Goal: Book appointment/travel/reservation

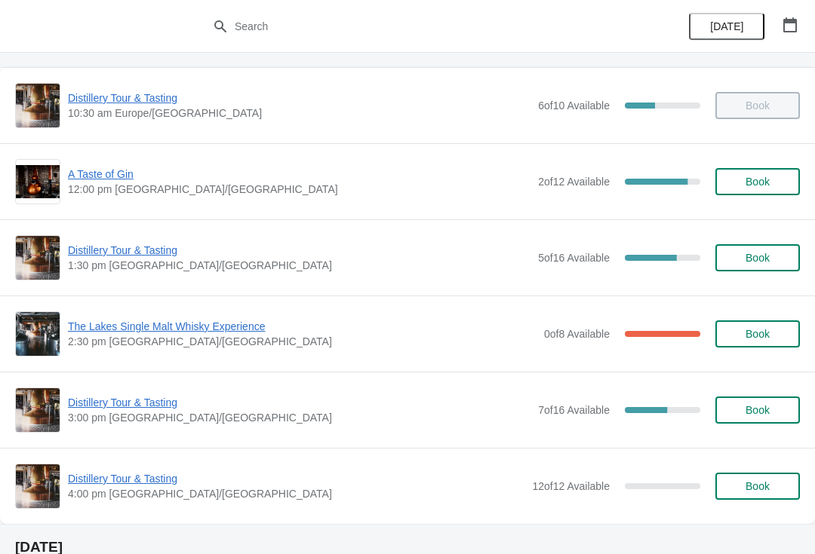
scroll to position [70, 0]
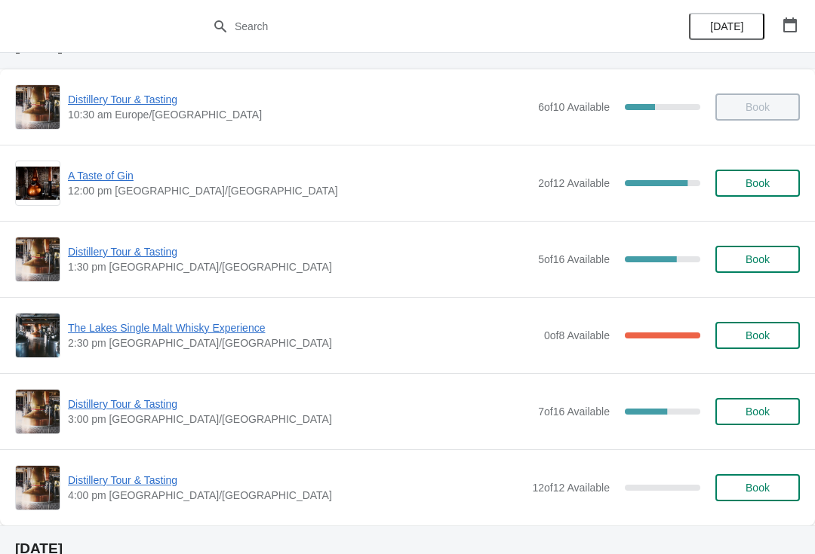
click at [111, 241] on div "Distillery Tour & Tasting 1:30 pm [GEOGRAPHIC_DATA]/[GEOGRAPHIC_DATA] 5 of 16 A…" at bounding box center [407, 259] width 784 height 45
click at [121, 258] on span "Distillery Tour & Tasting" at bounding box center [299, 251] width 462 height 15
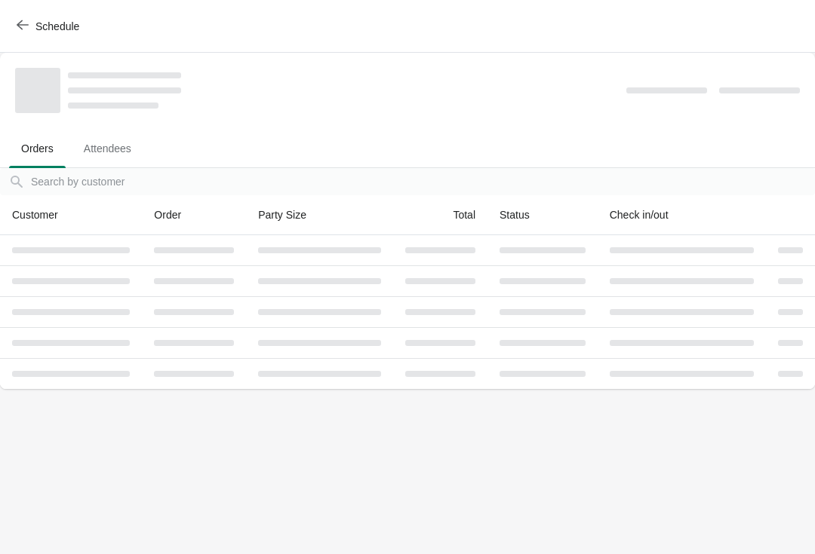
scroll to position [0, 0]
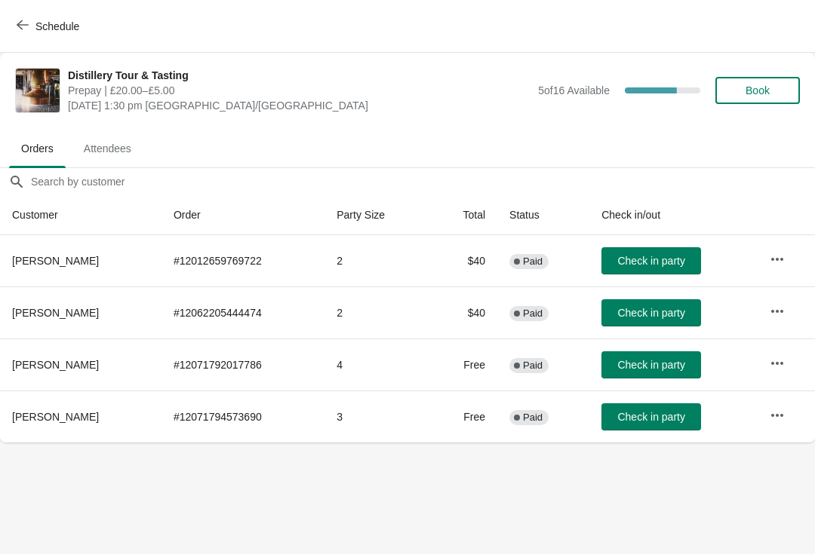
click at [781, 86] on span "Book" at bounding box center [757, 90] width 57 height 12
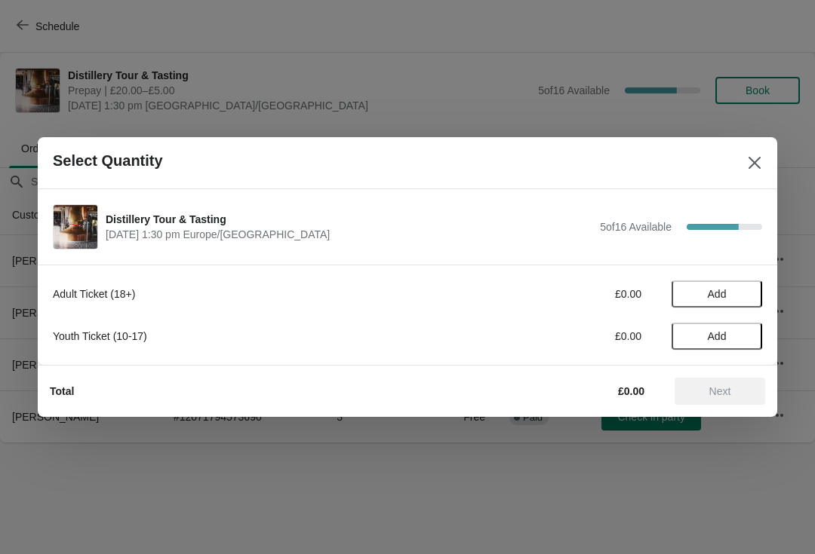
click at [736, 290] on span "Add" at bounding box center [716, 294] width 63 height 12
click at [722, 401] on button "Next" at bounding box center [719, 391] width 91 height 27
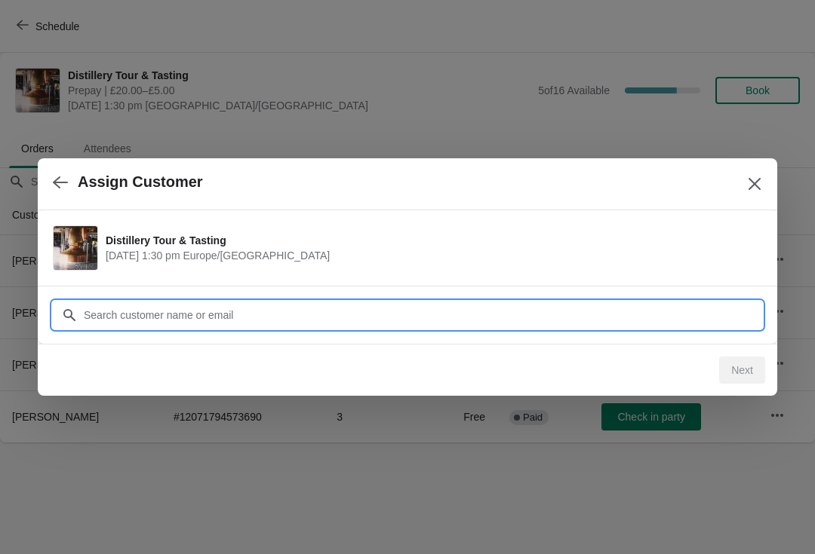
click at [203, 320] on input "Customer" at bounding box center [422, 315] width 679 height 27
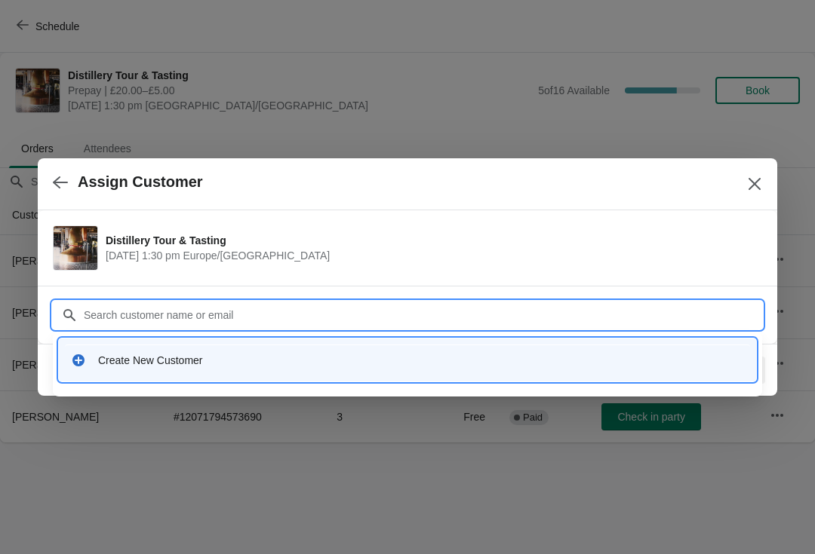
click at [96, 368] on div "Create New Customer" at bounding box center [407, 360] width 685 height 31
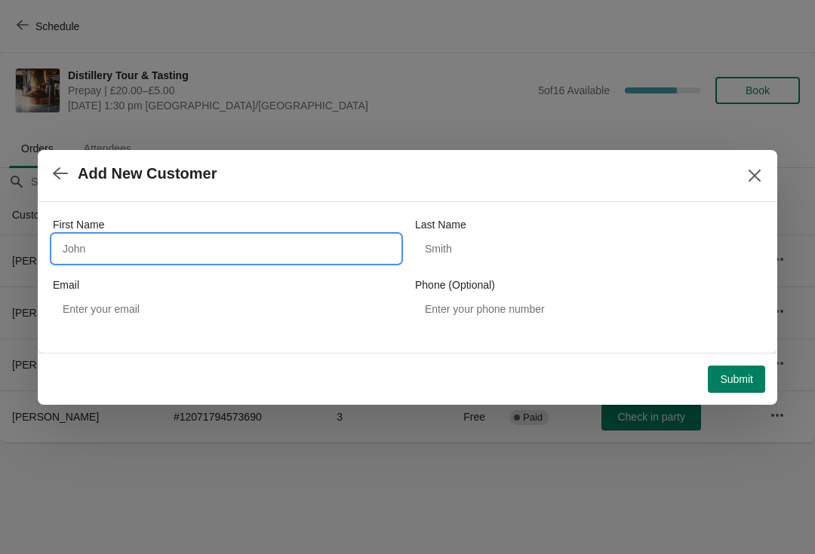
click at [102, 253] on input "First Name" at bounding box center [226, 248] width 347 height 27
type input "[PERSON_NAME]"
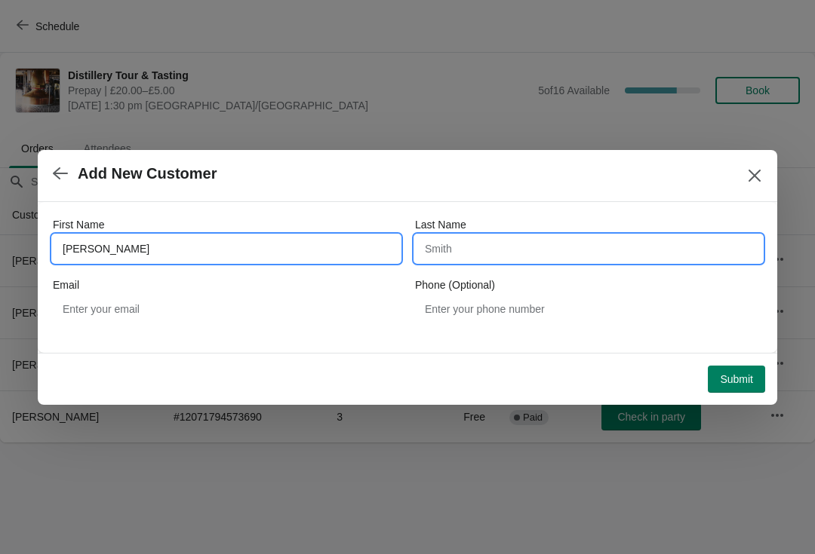
click at [483, 243] on input "Last Name" at bounding box center [588, 248] width 347 height 27
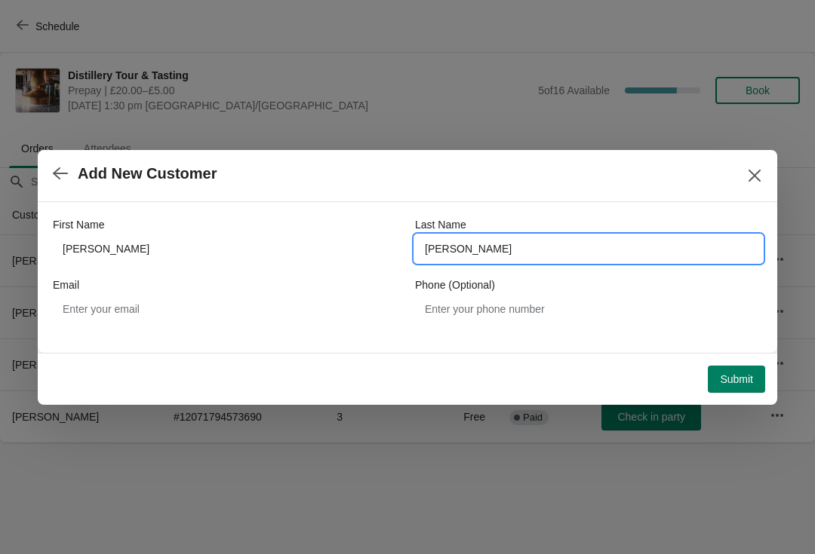
type input "[PERSON_NAME]"
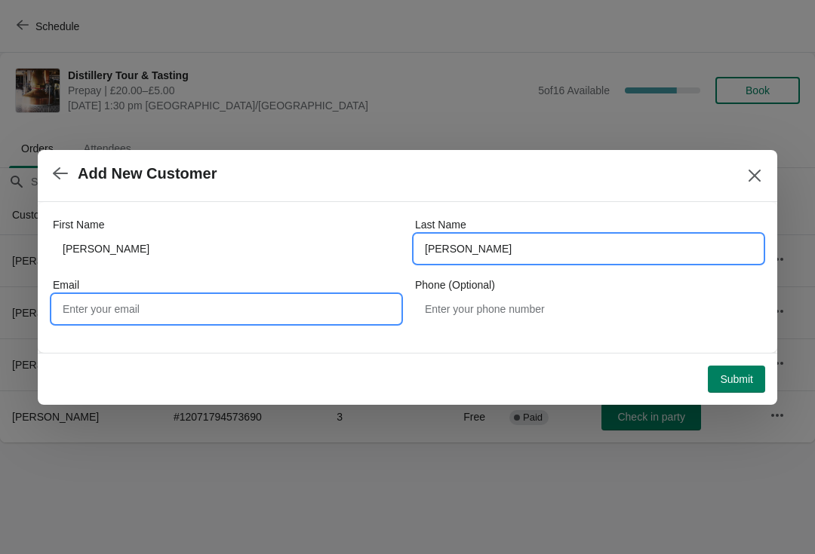
click at [146, 308] on input "Email" at bounding box center [226, 309] width 347 height 27
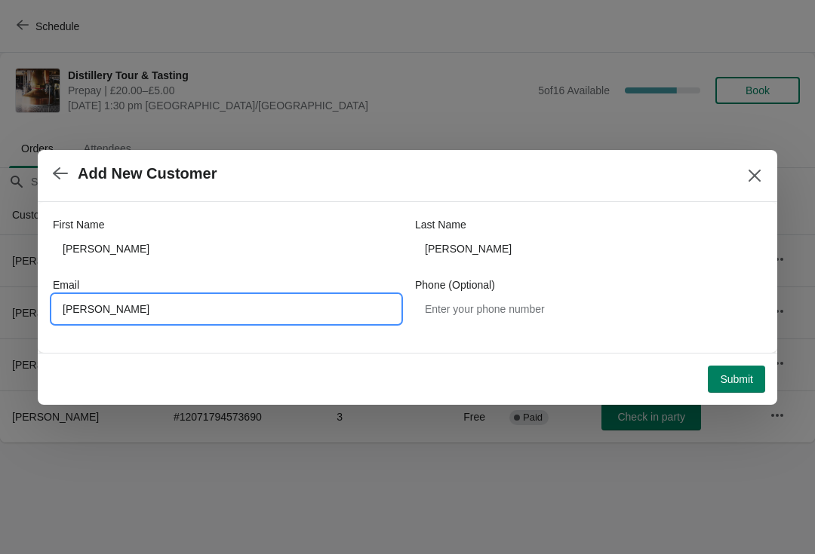
type input "Pekanbaru"
click at [81, 318] on input "Pekanbaru" at bounding box center [226, 309] width 347 height 27
click at [128, 310] on input "Pekanbaru" at bounding box center [226, 309] width 347 height 27
click at [145, 316] on input "Pekanbaru" at bounding box center [226, 309] width 347 height 27
type input "[PERSON_NAME][EMAIL_ADDRESS][DOMAIN_NAME]"
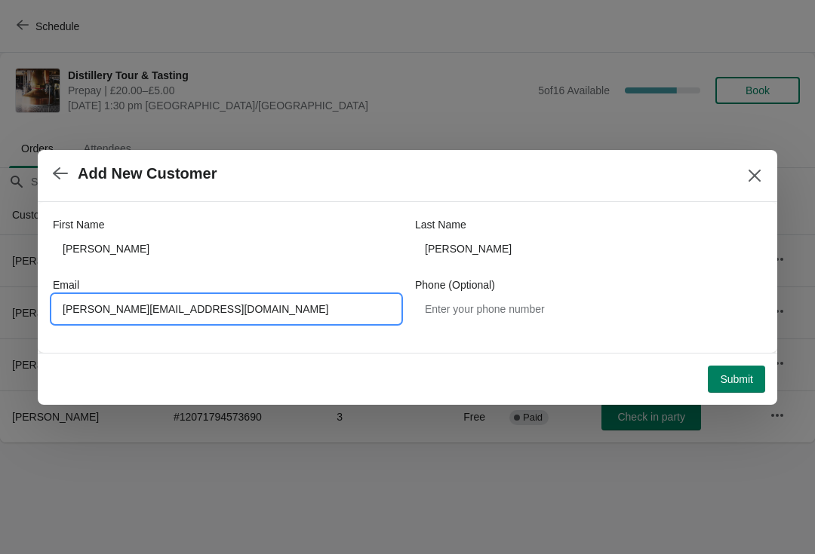
click at [741, 382] on span "Submit" at bounding box center [735, 379] width 33 height 12
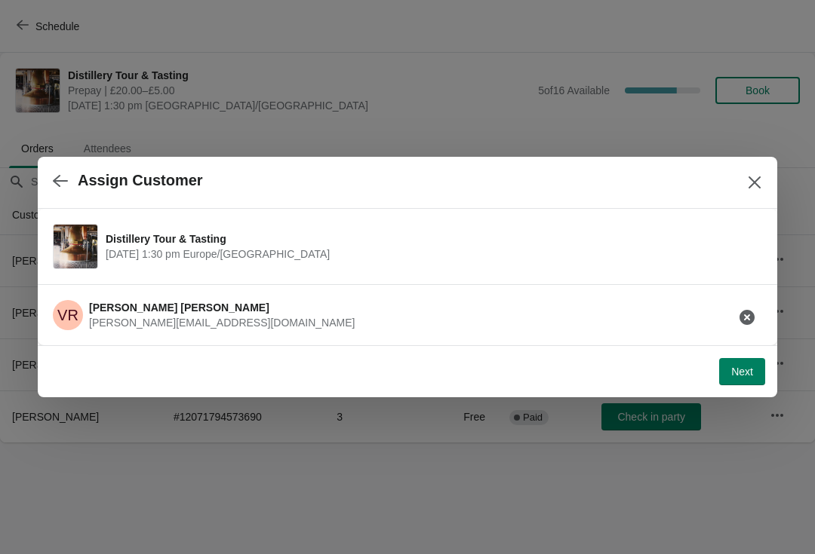
click at [741, 373] on span "Next" at bounding box center [742, 372] width 22 height 12
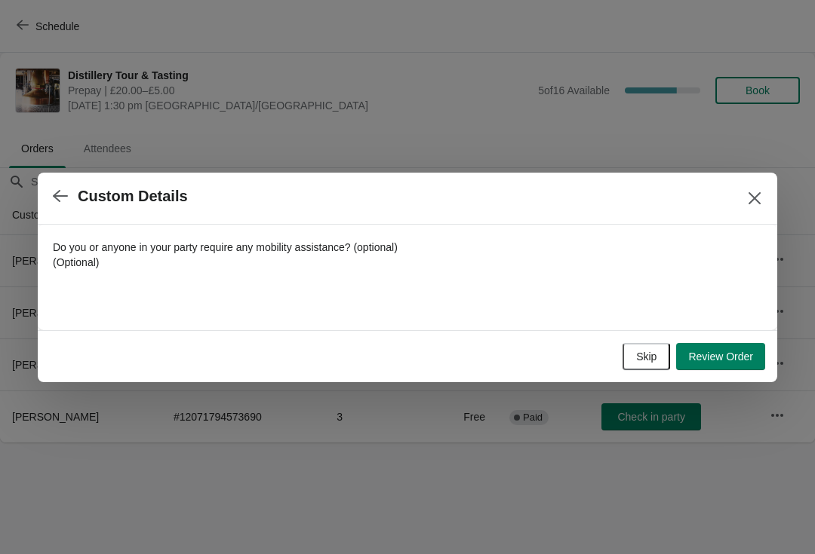
click at [640, 367] on button "Skip" at bounding box center [646, 356] width 48 height 27
